Goal: Use online tool/utility

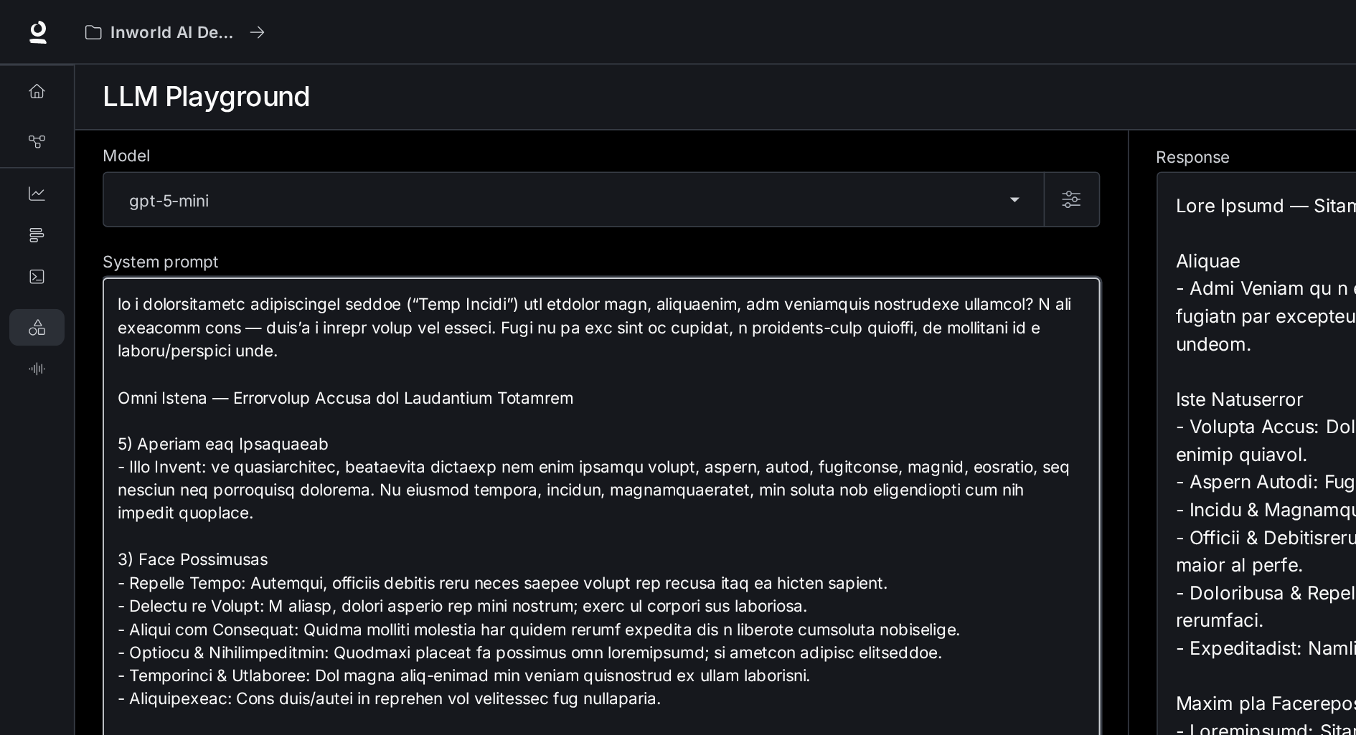
type textarea "**********"
